Goal: Transaction & Acquisition: Purchase product/service

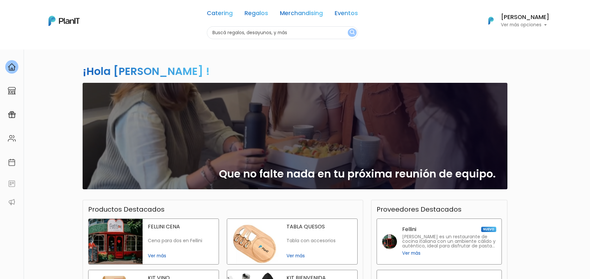
click at [242, 32] on input "text" at bounding box center [282, 32] width 151 height 13
type input "vaso"
click at [348, 28] on button "submit" at bounding box center [352, 32] width 9 height 9
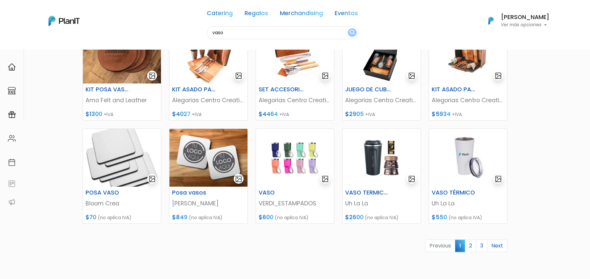
scroll to position [221, 0]
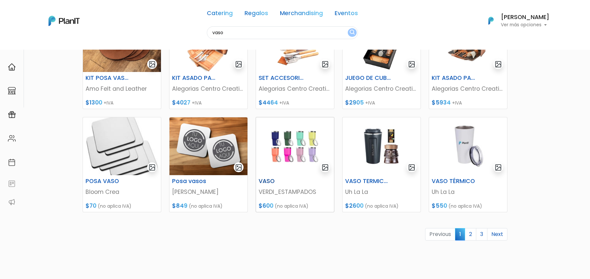
click at [291, 147] on img at bounding box center [295, 146] width 78 height 58
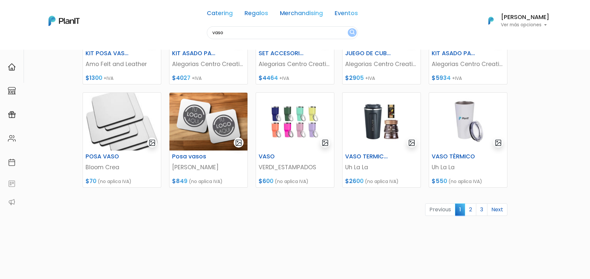
scroll to position [248, 0]
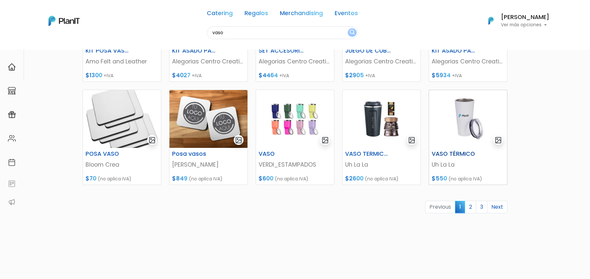
click at [464, 123] on img at bounding box center [468, 119] width 78 height 58
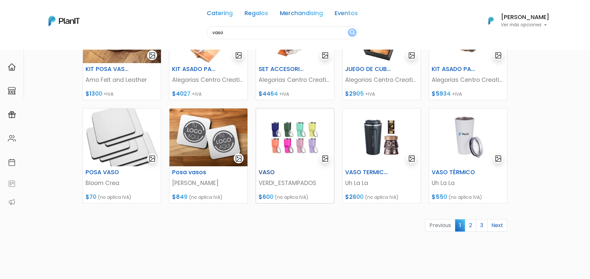
scroll to position [231, 0]
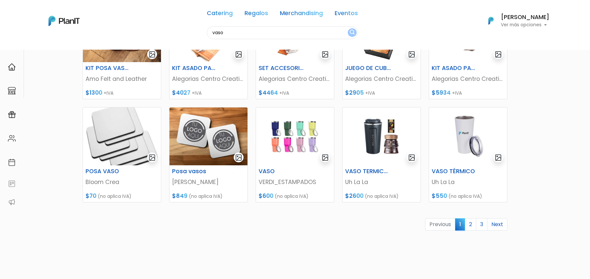
click at [470, 226] on link "2" at bounding box center [470, 224] width 11 height 12
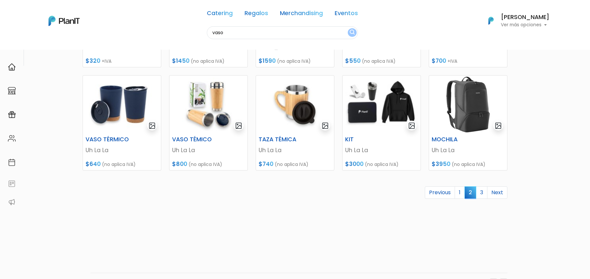
scroll to position [263, 0]
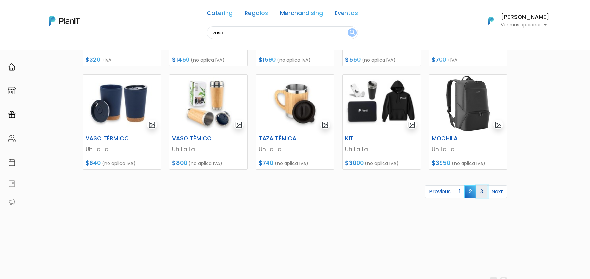
click at [482, 194] on link "3" at bounding box center [481, 191] width 11 height 12
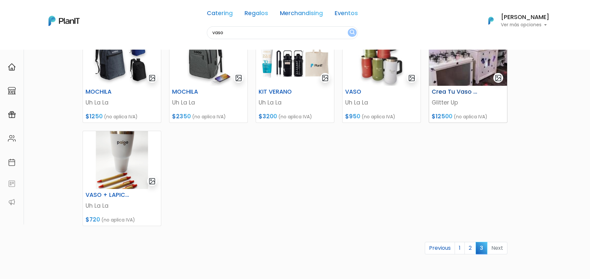
scroll to position [105, 0]
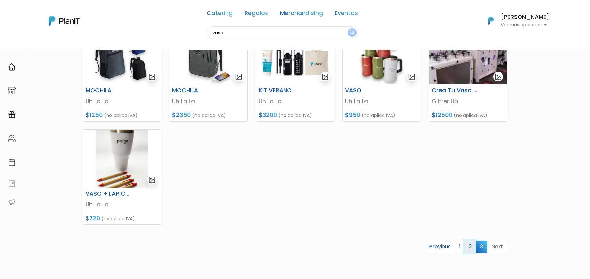
click at [474, 246] on link "2" at bounding box center [470, 246] width 11 height 12
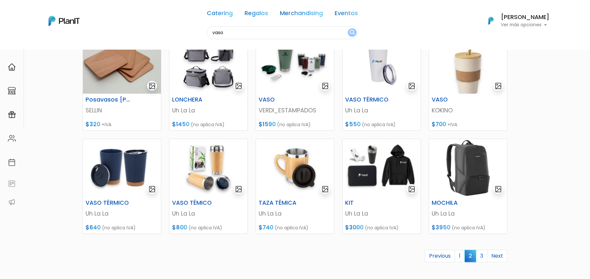
scroll to position [201, 0]
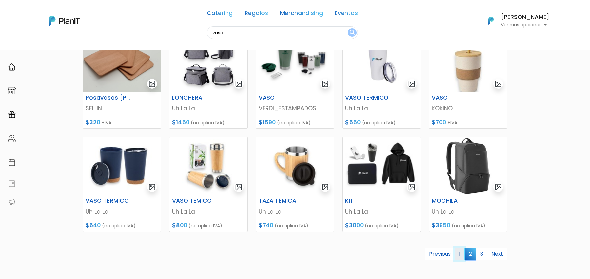
click at [459, 253] on link "1" at bounding box center [460, 253] width 10 height 12
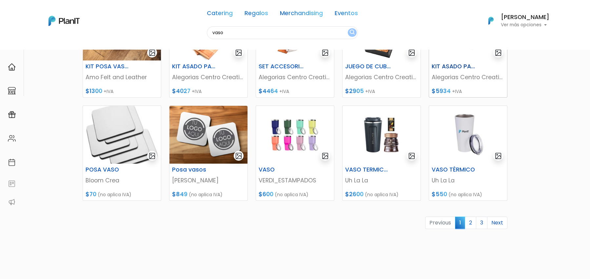
scroll to position [234, 0]
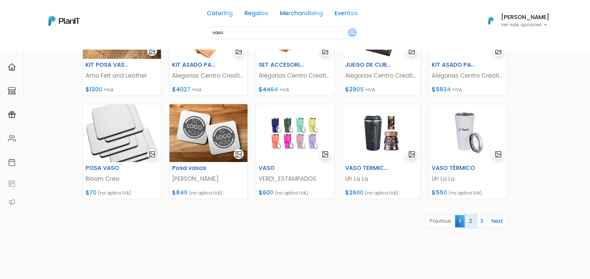
click at [476, 221] on link "2" at bounding box center [470, 221] width 11 height 12
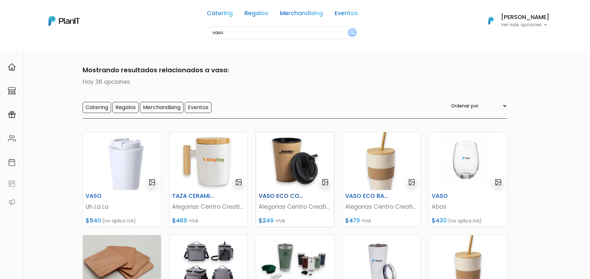
click at [309, 167] on img at bounding box center [295, 161] width 78 height 58
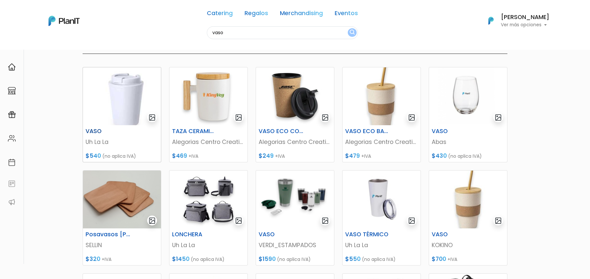
scroll to position [65, 0]
click at [213, 103] on img at bounding box center [209, 96] width 78 height 58
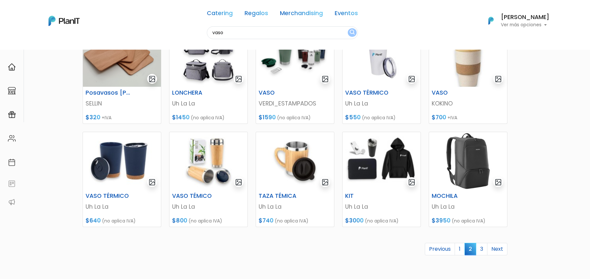
scroll to position [210, 0]
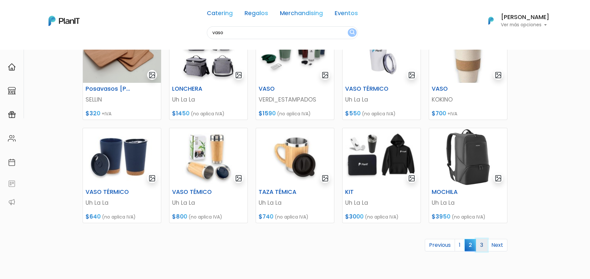
click at [481, 243] on link "3" at bounding box center [481, 244] width 11 height 12
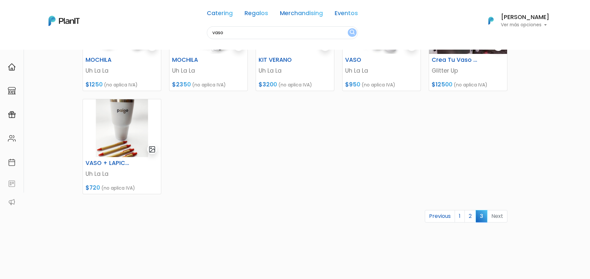
scroll to position [136, 0]
